Goal: Information Seeking & Learning: Learn about a topic

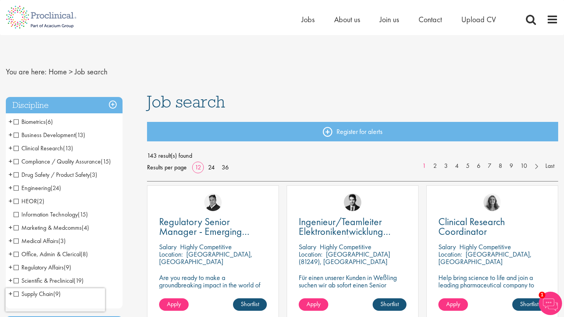
click at [16, 162] on span "Compliance / Quality Assurance" at bounding box center [57, 161] width 87 height 8
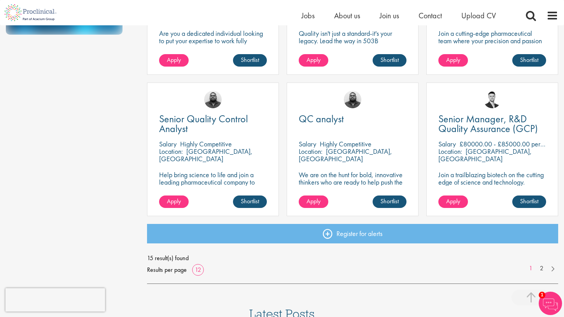
scroll to position [523, 0]
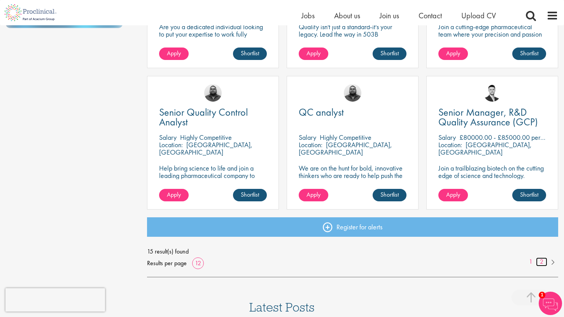
click at [542, 261] on link "2" at bounding box center [541, 261] width 11 height 9
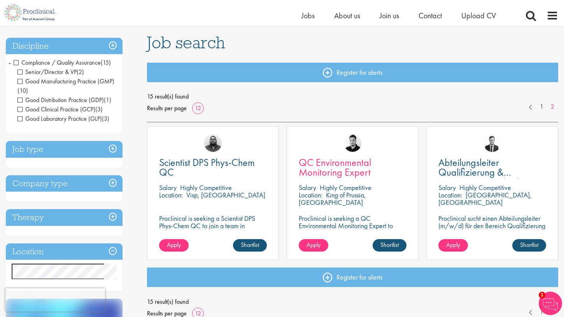
scroll to position [48, 0]
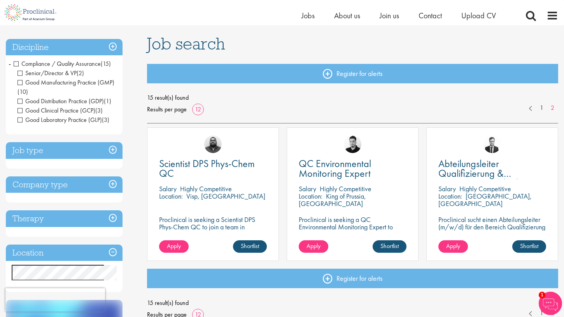
click at [18, 62] on span "Compliance / Quality Assurance" at bounding box center [57, 64] width 87 height 8
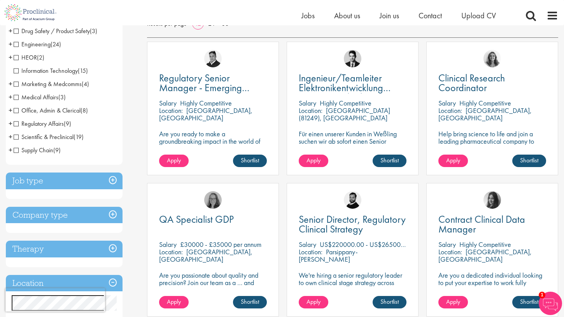
scroll to position [138, 0]
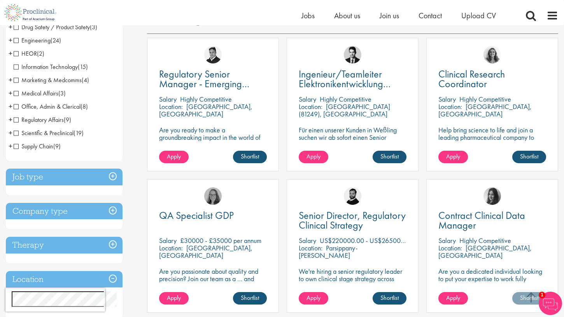
click at [18, 135] on span "Scientific & Preclinical" at bounding box center [44, 133] width 60 height 8
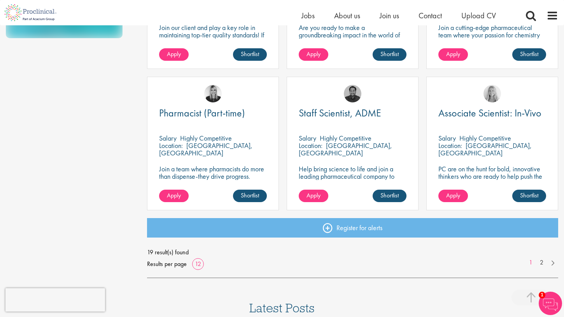
scroll to position [523, 0]
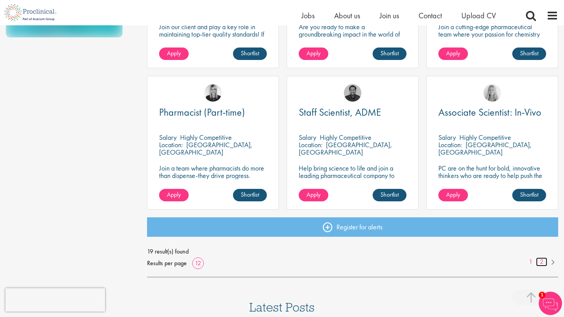
click at [541, 260] on link "2" at bounding box center [541, 261] width 11 height 9
